Goal: Transaction & Acquisition: Purchase product/service

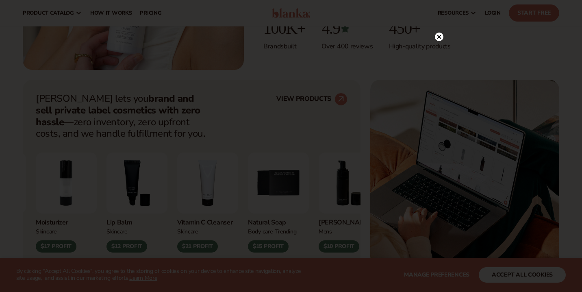
scroll to position [258, 0]
click at [437, 35] on icon at bounding box center [439, 37] width 4 height 4
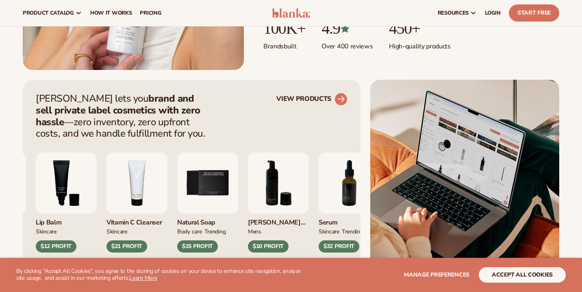
click at [315, 97] on link "VIEW PRODUCTS" at bounding box center [311, 99] width 71 height 13
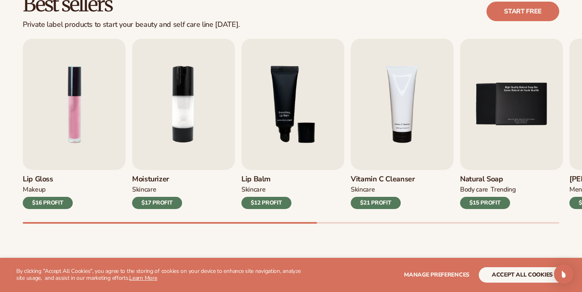
scroll to position [249, 0]
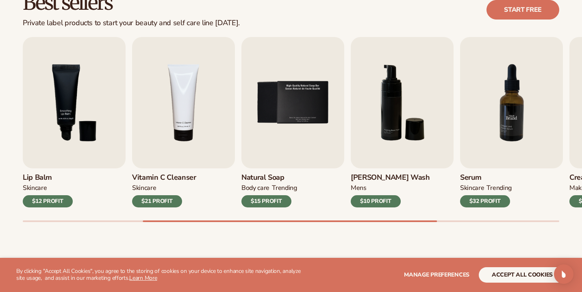
click at [482, 127] on img "7 / 9" at bounding box center [511, 102] width 103 height 131
click at [465, 121] on img "7 / 9" at bounding box center [511, 102] width 103 height 131
